Goal: Find specific page/section: Find specific page/section

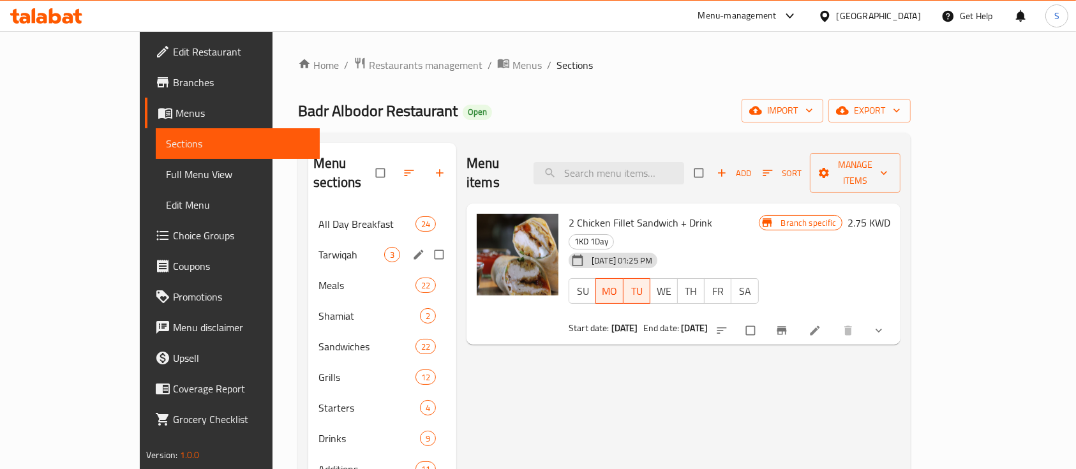
click at [308, 239] on div "Tarwiqah 3" at bounding box center [382, 254] width 148 height 31
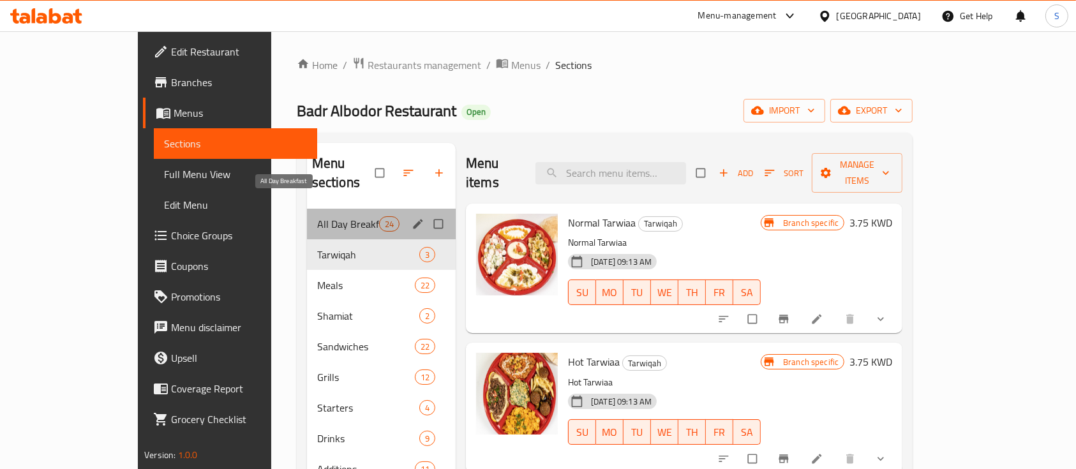
click at [317, 216] on span "All Day Breakfast" at bounding box center [348, 223] width 62 height 15
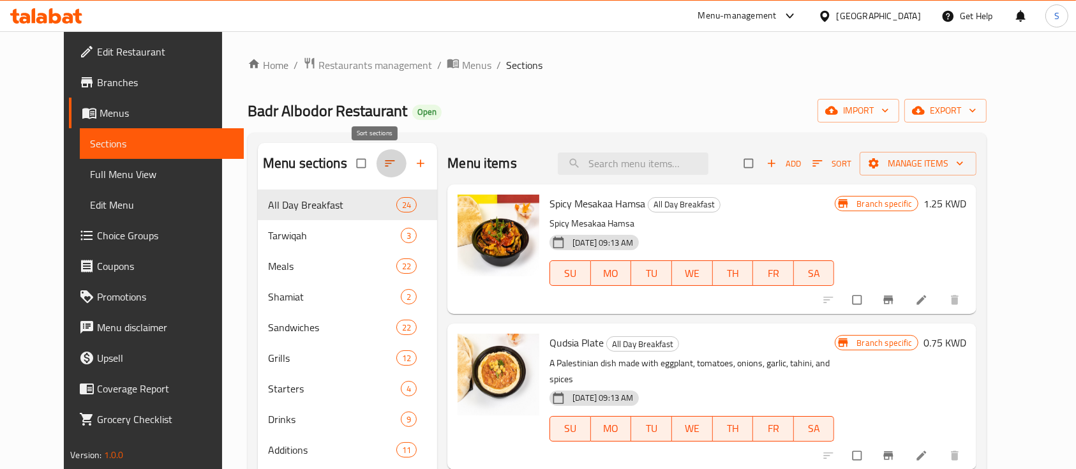
click at [376, 163] on button "button" at bounding box center [391, 163] width 31 height 28
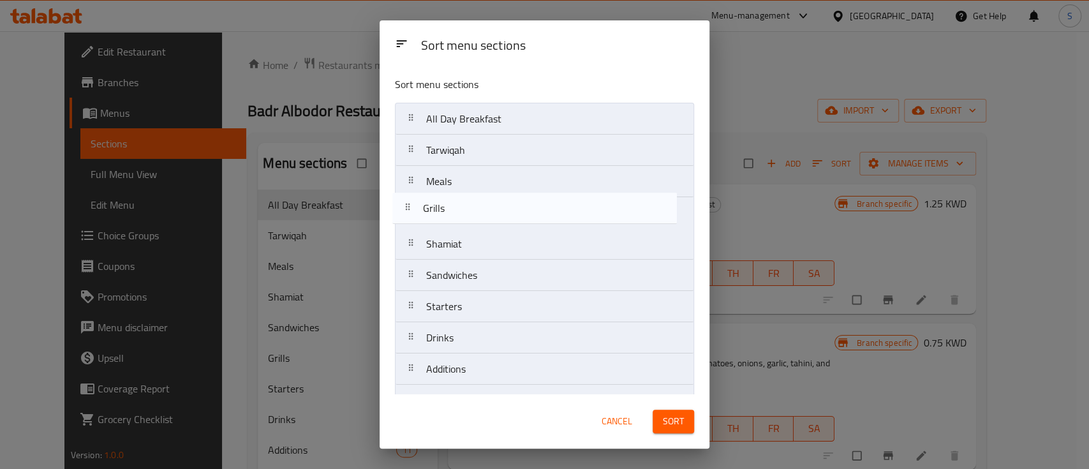
drag, startPoint x: 482, startPoint y: 282, endPoint x: 479, endPoint y: 212, distance: 70.3
click at [479, 212] on nav "All Day Breakfast Tarwiqah Meals Shamiat Sandwiches Grills Starters Drinks Addi…" at bounding box center [544, 260] width 299 height 314
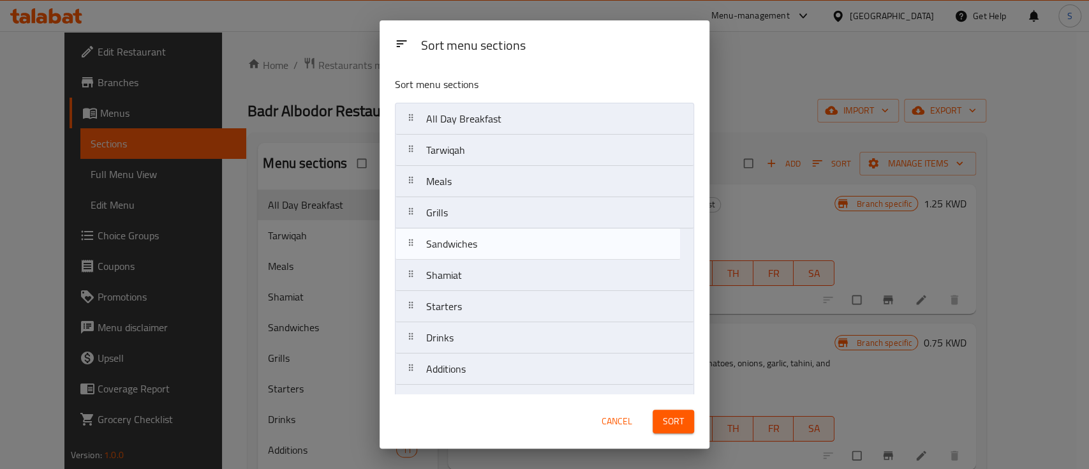
drag, startPoint x: 484, startPoint y: 269, endPoint x: 484, endPoint y: 239, distance: 30.0
click at [484, 239] on nav "All Day Breakfast Tarwiqah Meals Grills Shamiat Sandwiches Starters Drinks Addi…" at bounding box center [544, 260] width 299 height 314
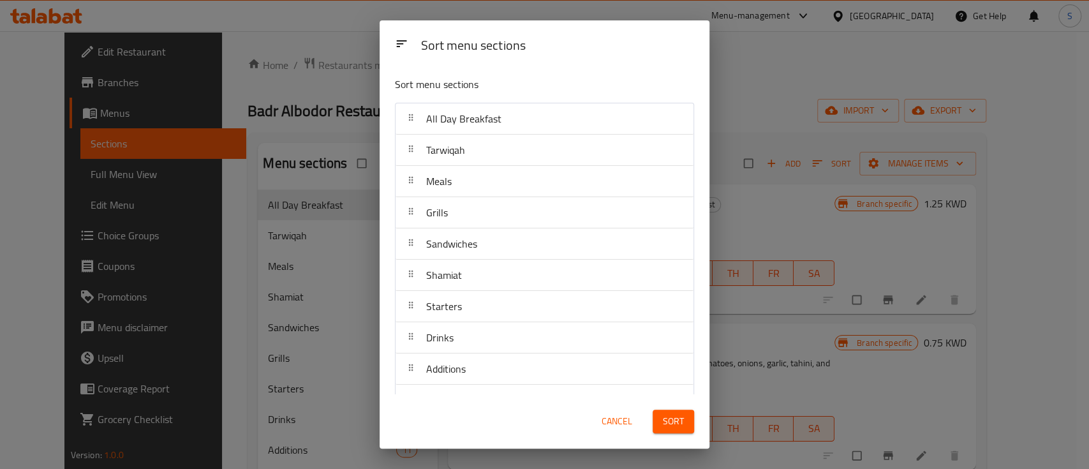
click at [684, 430] on button "Sort" at bounding box center [673, 422] width 41 height 24
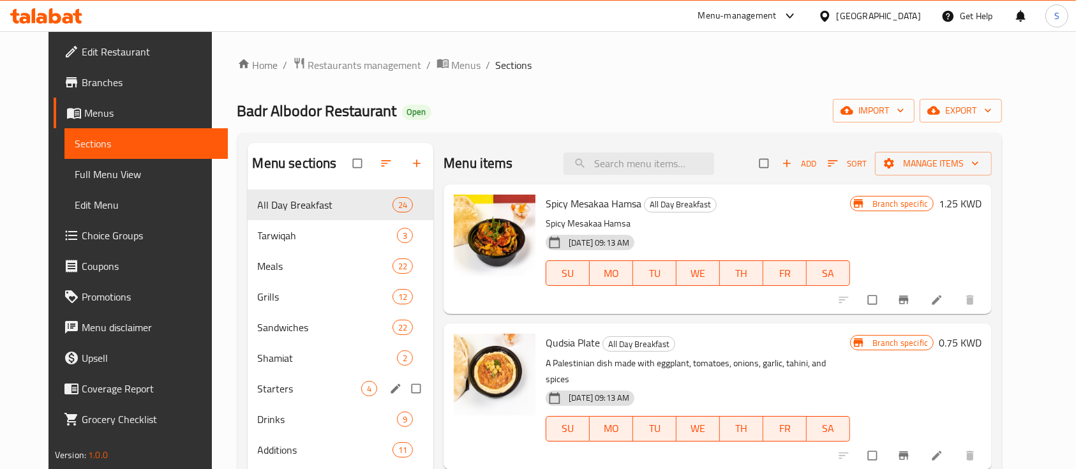
click at [286, 374] on div "Starters 4" at bounding box center [341, 388] width 186 height 31
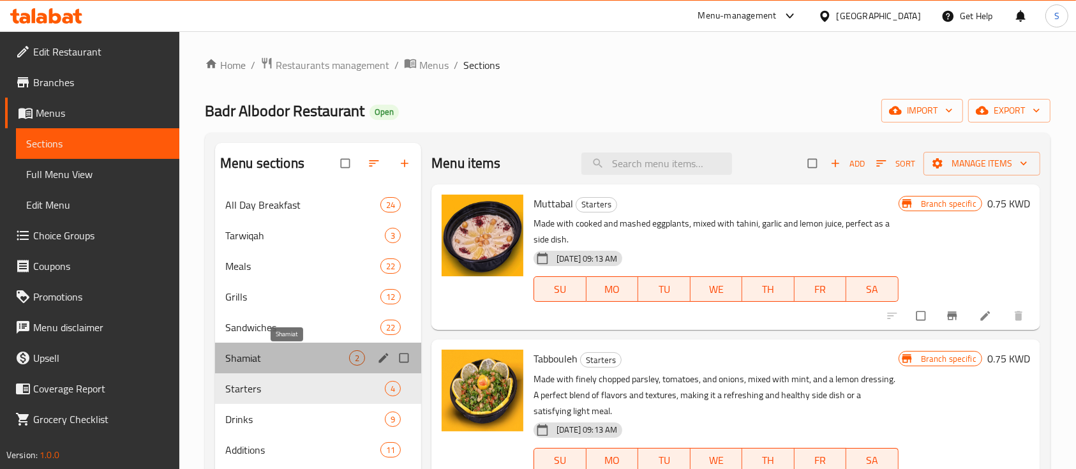
click at [287, 355] on span "Shamiat" at bounding box center [287, 357] width 124 height 15
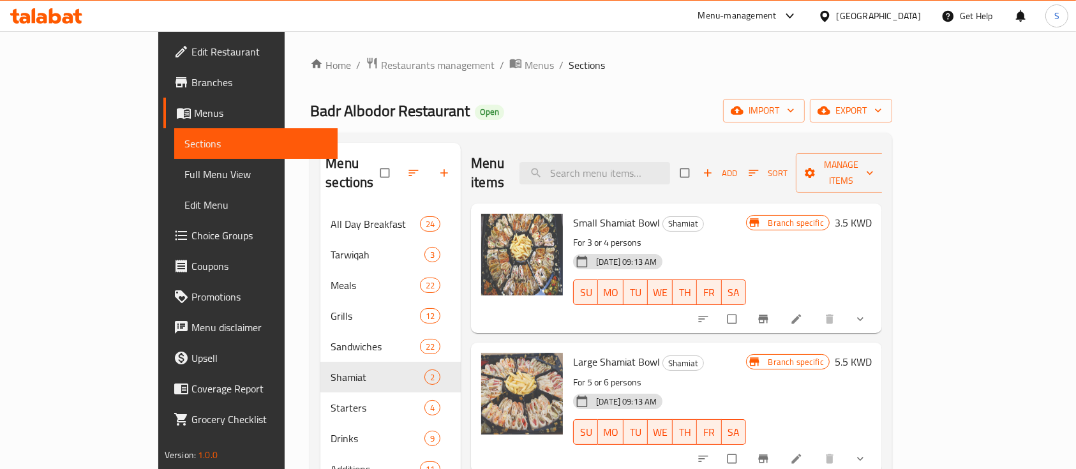
click at [593, 209] on div "Small Shamiat Bowl Shamiat For 3 or 4 persons 20-10-2024 09:13 AM SU MO TU WE T…" at bounding box center [659, 268] width 183 height 119
click at [592, 213] on span "Small Shamiat Bowl" at bounding box center [616, 222] width 87 height 19
copy h6 "Small Shamiat Bowl"
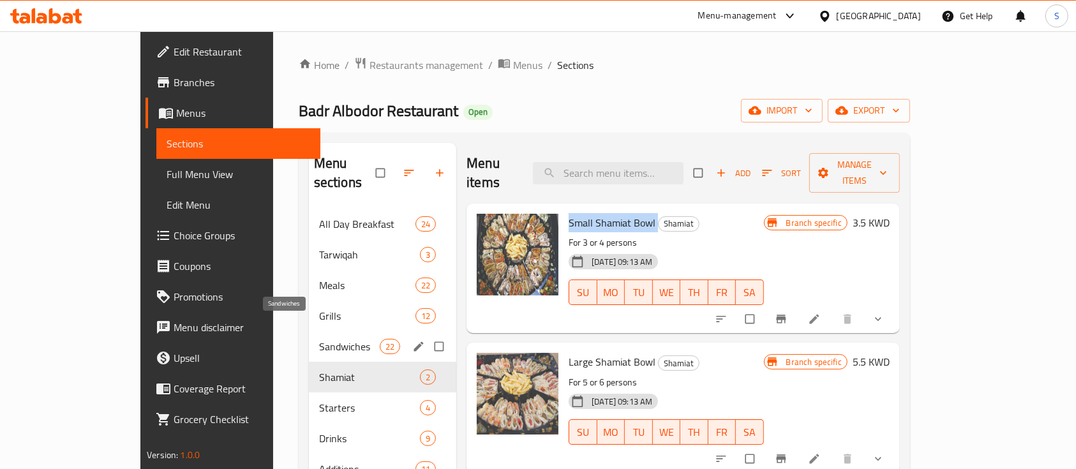
drag, startPoint x: 282, startPoint y: 319, endPoint x: 311, endPoint y: 322, distance: 29.5
click at [319, 339] on span "Sandwiches" at bounding box center [349, 346] width 61 height 15
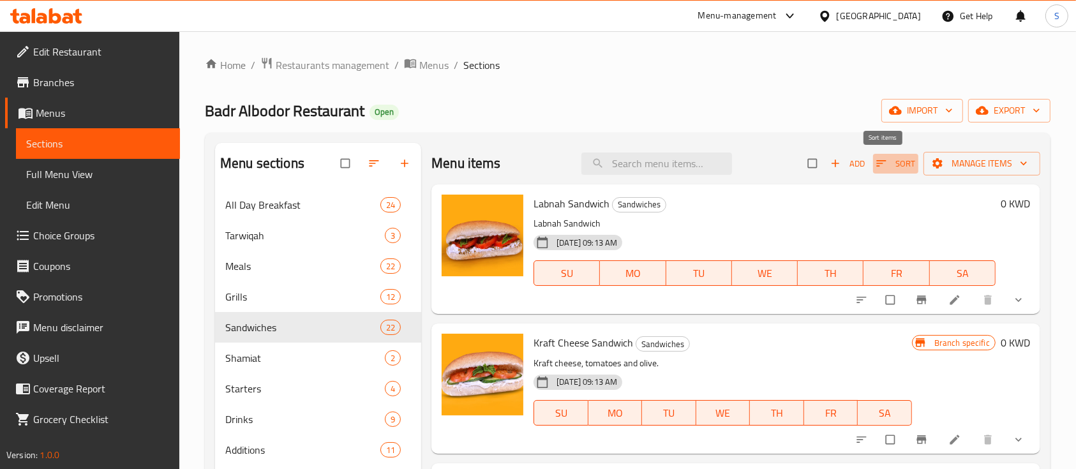
click at [884, 161] on span "Sort" at bounding box center [895, 163] width 39 height 15
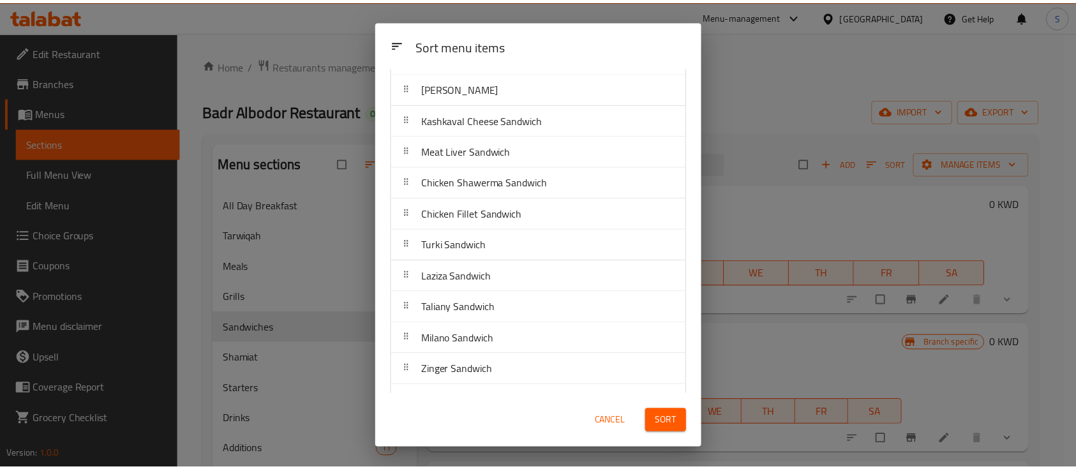
scroll to position [401, 0]
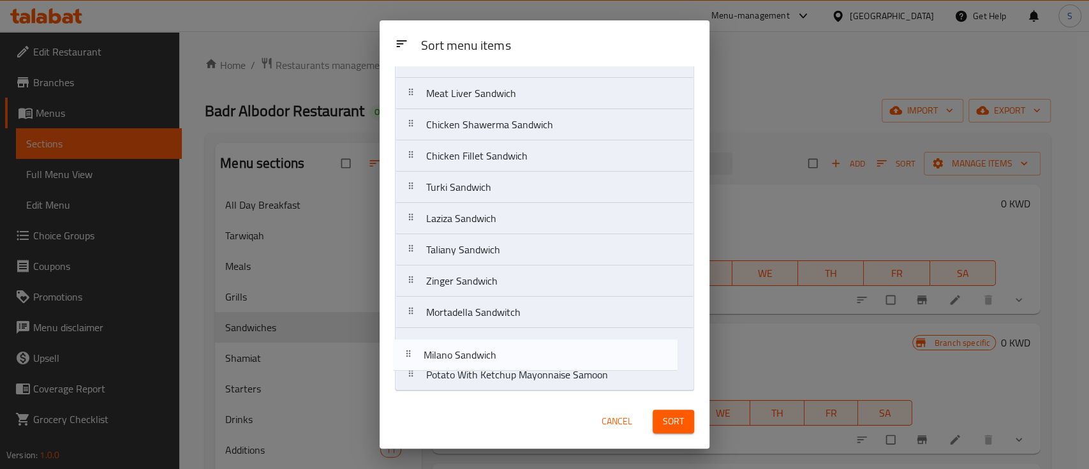
drag, startPoint x: 533, startPoint y: 283, endPoint x: 531, endPoint y: 362, distance: 79.2
click at [531, 362] on nav "Labnah Sandwich Kraft Cheese Sandwich Sausage Sandwich Halloumi Cheese Sandwich…" at bounding box center [544, 46] width 299 height 689
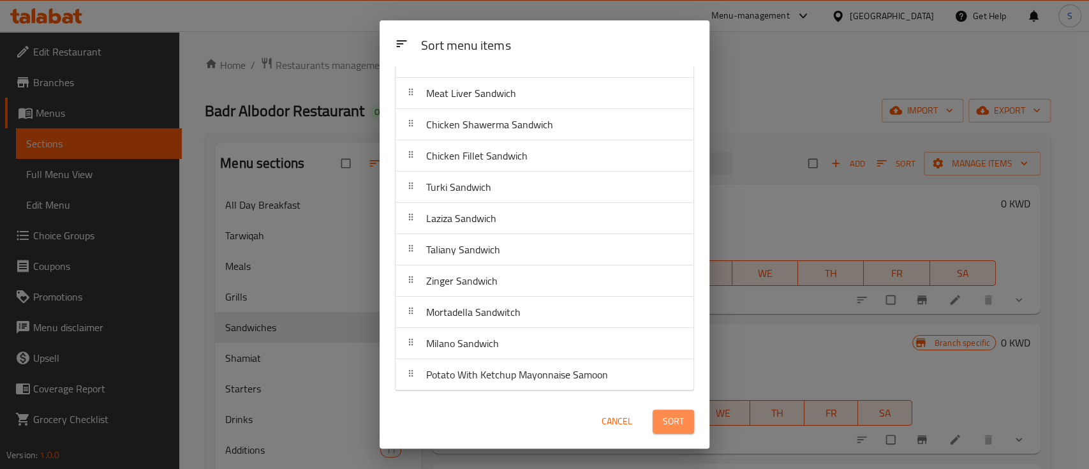
click at [671, 417] on span "Sort" at bounding box center [673, 422] width 21 height 16
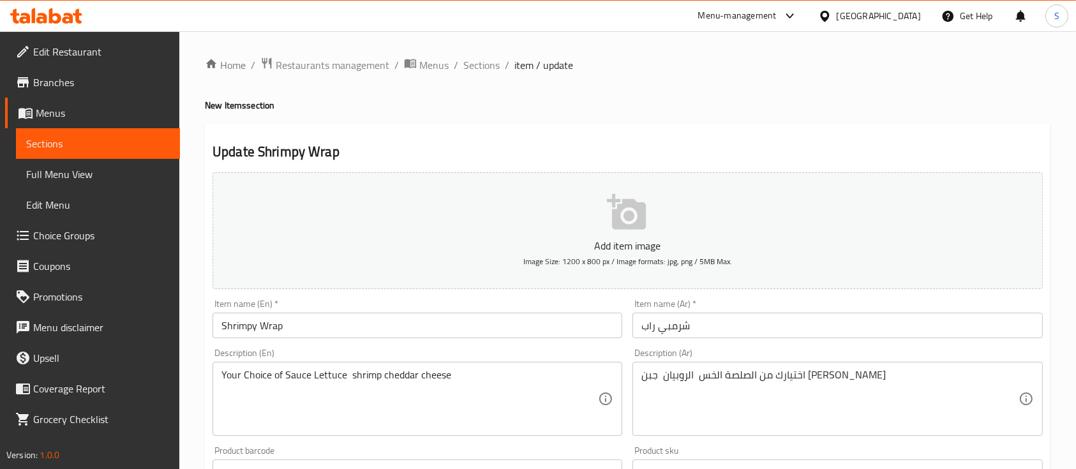
click at [772, 21] on div "Menu-management" at bounding box center [737, 15] width 78 height 15
click at [717, 79] on div "Agent Campaigns Center" at bounding box center [723, 86] width 96 height 14
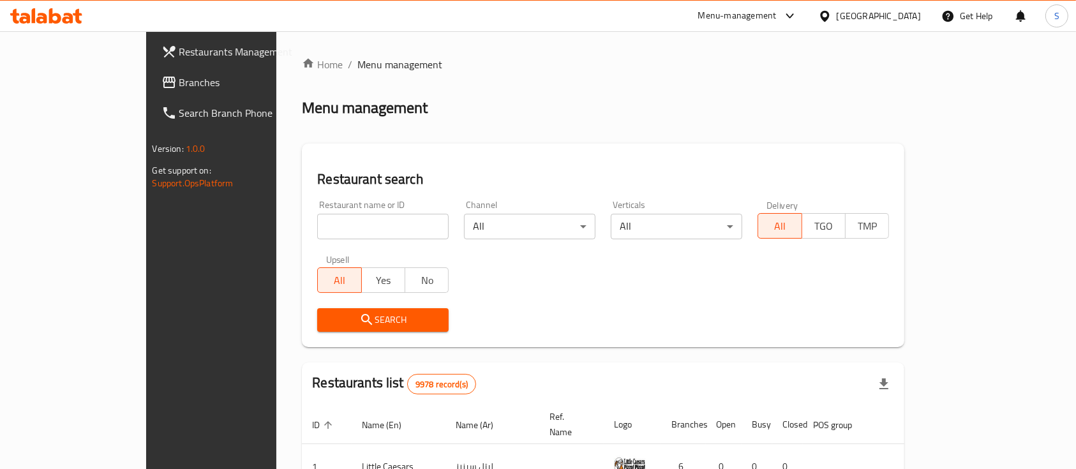
click at [777, 13] on div "Menu-management" at bounding box center [737, 15] width 78 height 15
click at [759, 89] on div "Agent Campaigns Center" at bounding box center [723, 86] width 96 height 14
